Goal: Find specific page/section: Find specific page/section

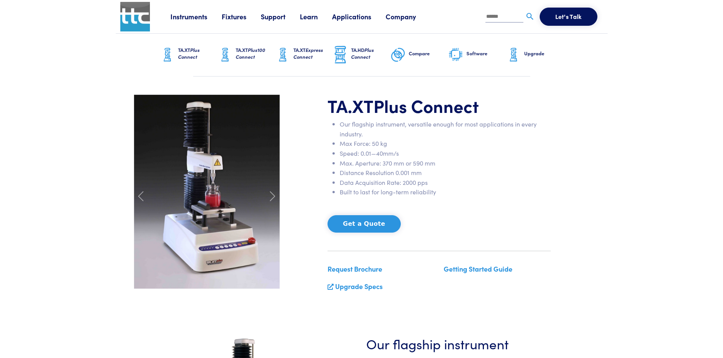
click at [505, 15] on input "text" at bounding box center [504, 16] width 38 height 11
click at [510, 17] on input "text" at bounding box center [504, 16] width 38 height 11
type input "*********"
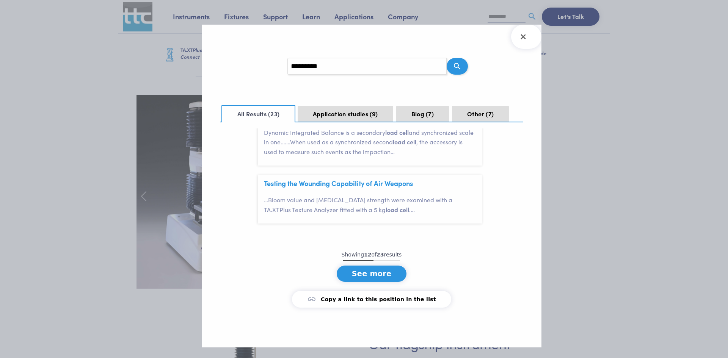
scroll to position [838, 0]
click at [469, 115] on button "Other 7" at bounding box center [480, 114] width 57 height 17
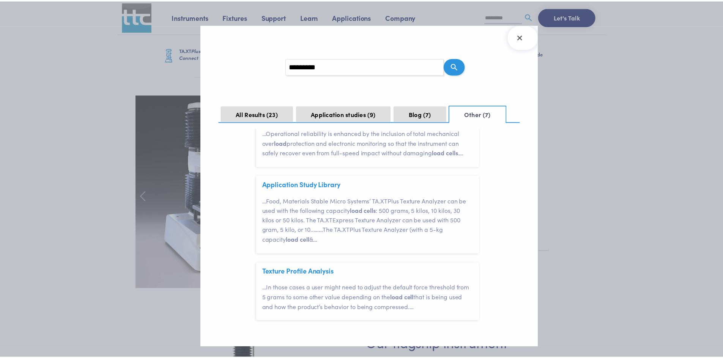
scroll to position [0, 0]
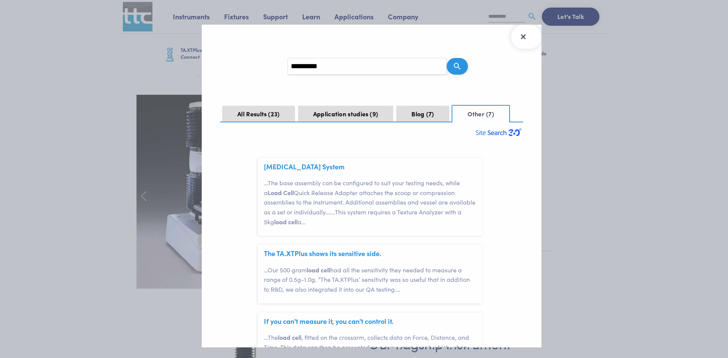
click at [520, 40] on icon "Close Search Results" at bounding box center [523, 37] width 12 height 12
